Goal: Navigation & Orientation: Find specific page/section

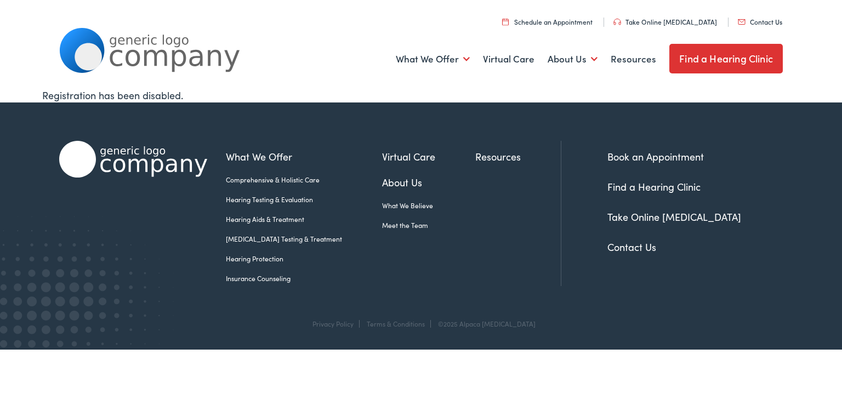
click at [648, 182] on link "Find a Hearing Clinic" at bounding box center [653, 187] width 93 height 14
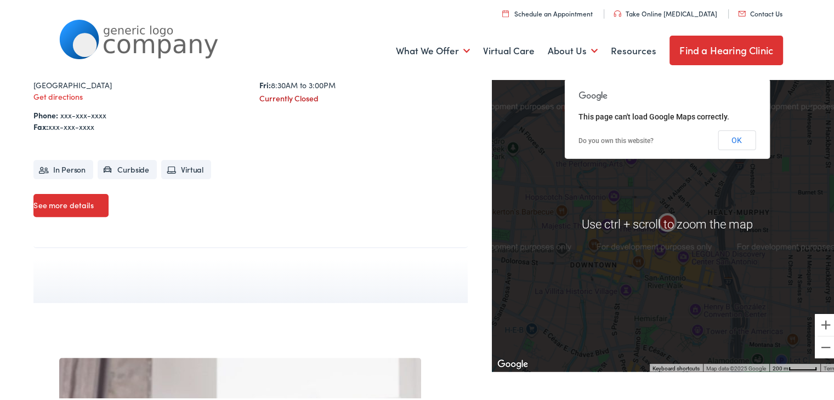
scroll to position [329, 0]
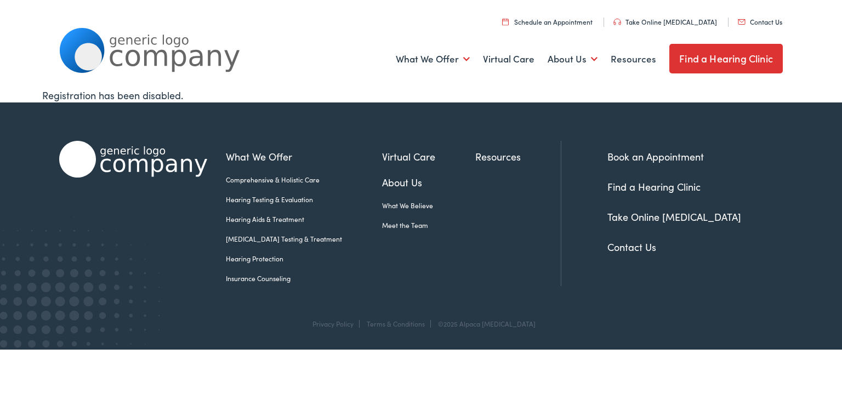
click at [394, 182] on link "About Us" at bounding box center [428, 182] width 93 height 15
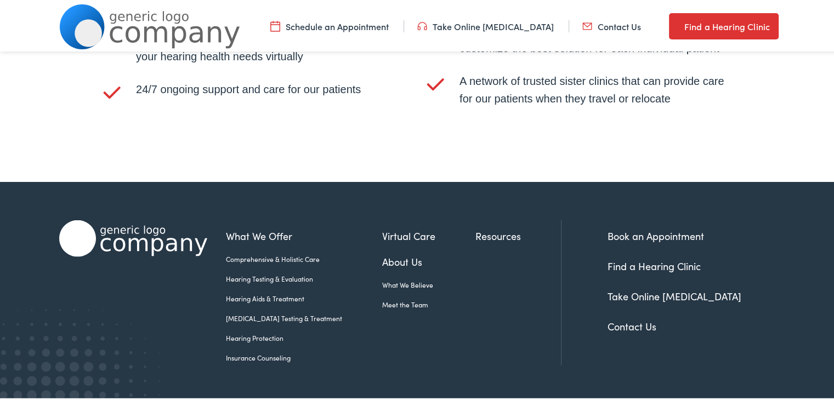
scroll to position [2350, 0]
